Goal: Complete application form

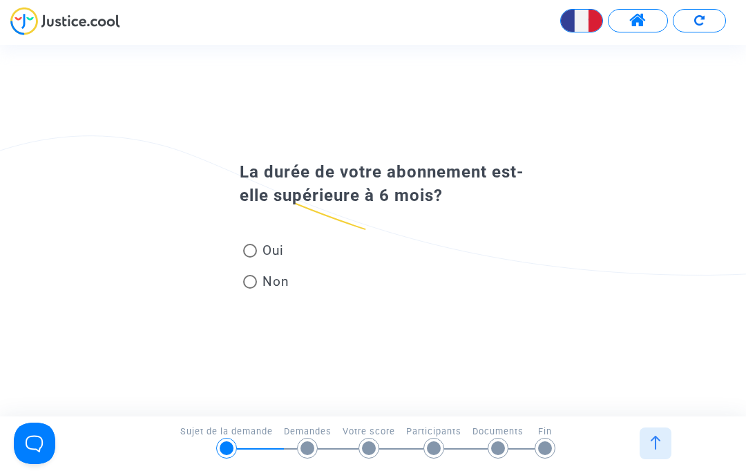
click at [246, 254] on span at bounding box center [250, 251] width 14 height 14
click at [249, 258] on input "Oui" at bounding box center [249, 258] width 1 height 1
radio input "true"
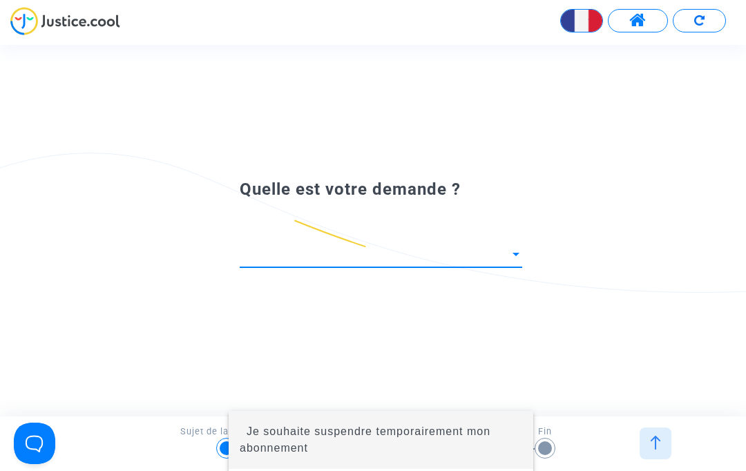
click at [363, 275] on div at bounding box center [373, 235] width 746 height 471
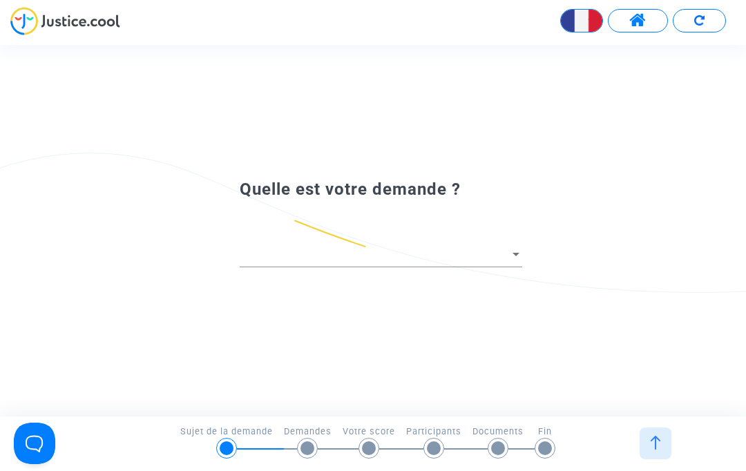
click at [303, 255] on span at bounding box center [375, 254] width 270 height 14
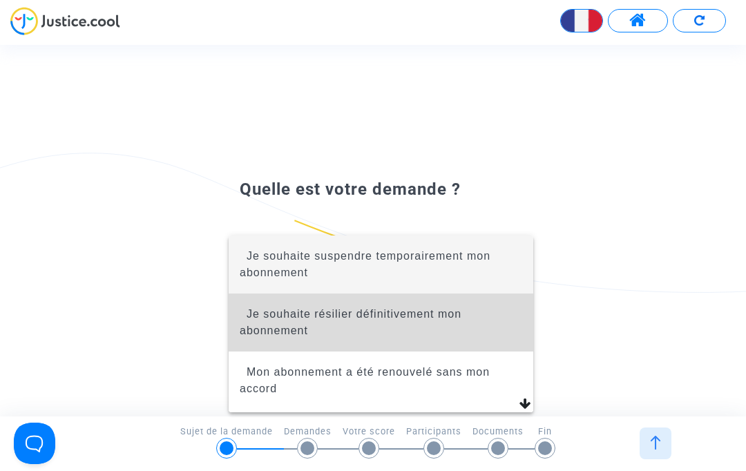
click at [265, 327] on span "Je souhaite résilier définitivement mon abonnement" at bounding box center [351, 322] width 222 height 28
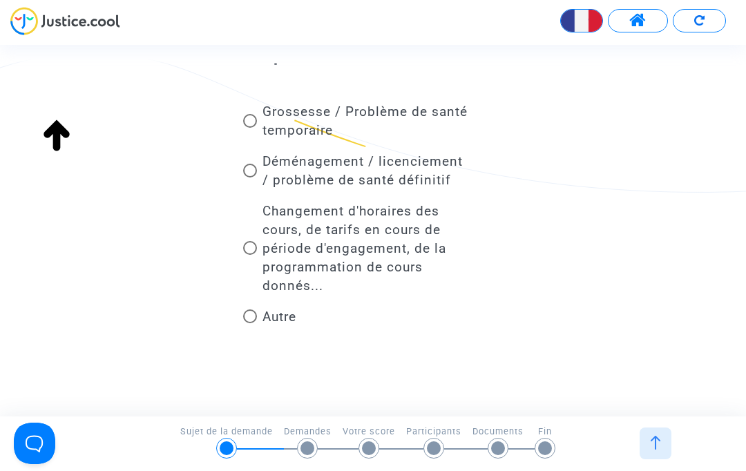
scroll to position [124, 0]
click at [254, 320] on span at bounding box center [250, 317] width 14 height 14
click at [250, 323] on input "Autre" at bounding box center [249, 323] width 1 height 1
radio input "true"
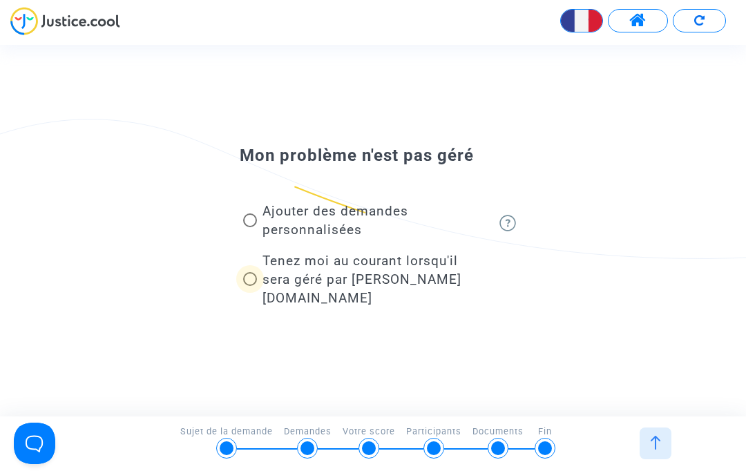
click at [245, 283] on span at bounding box center [250, 279] width 14 height 14
click at [249, 286] on input "Tenez moi au courant lorsqu'il sera géré par [PERSON_NAME][DOMAIN_NAME]" at bounding box center [249, 286] width 1 height 1
radio input "true"
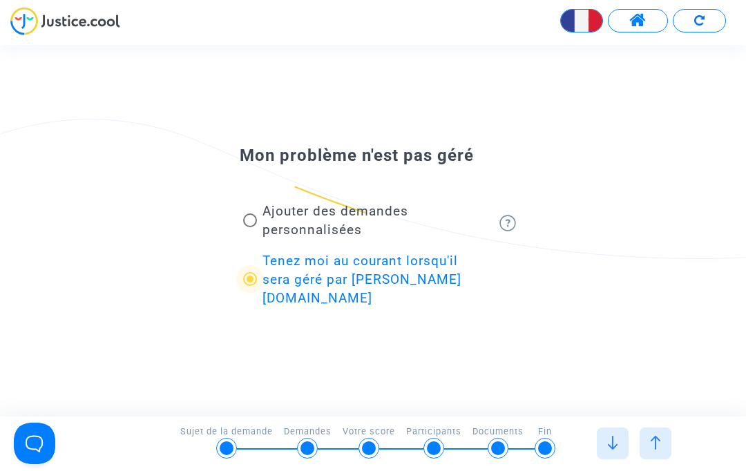
scroll to position [0, 0]
